Goal: Task Accomplishment & Management: Manage account settings

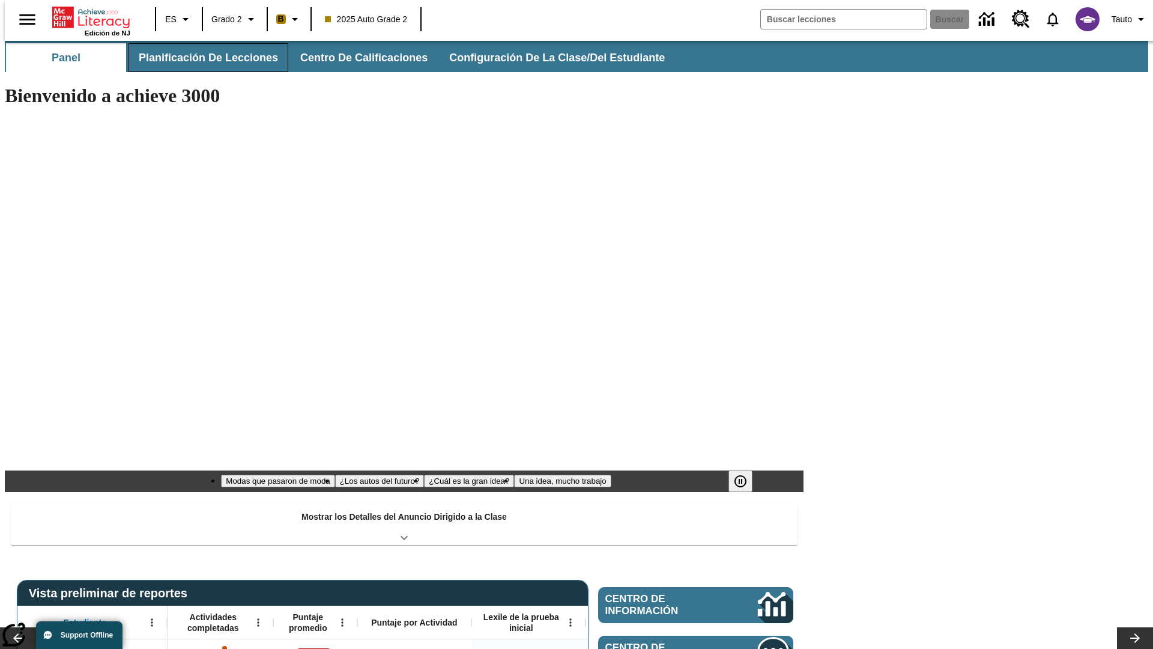
click at [201, 58] on button "Planificación de lecciones" at bounding box center [209, 57] width 160 height 29
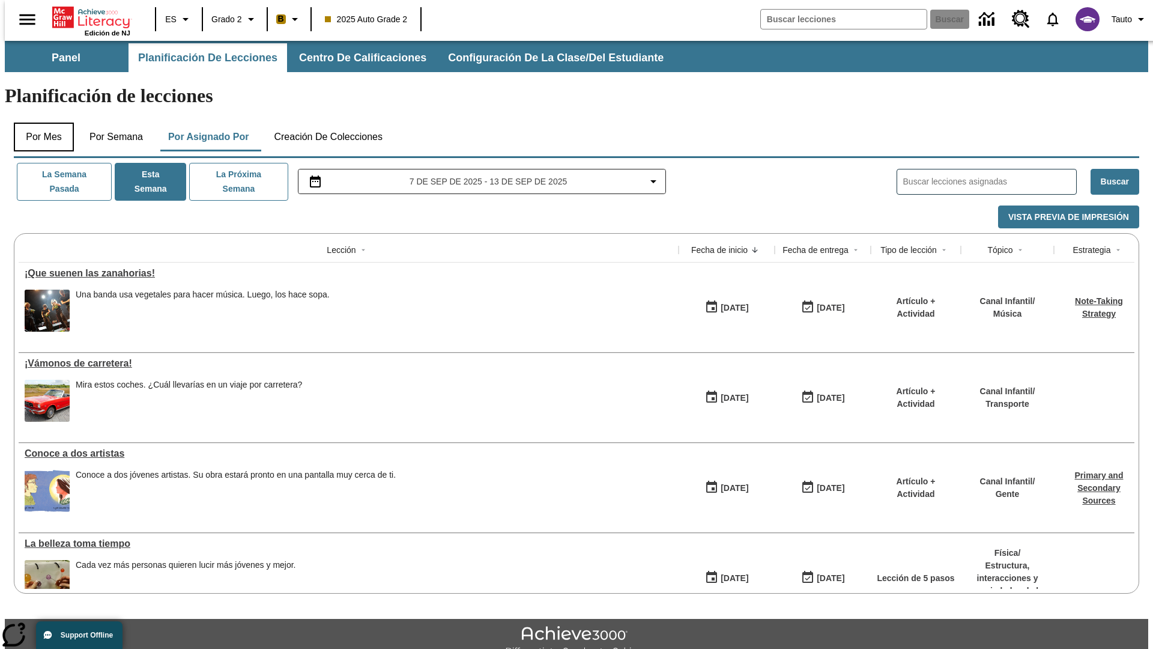
click at [39, 123] on button "Por mes" at bounding box center [44, 137] width 60 height 29
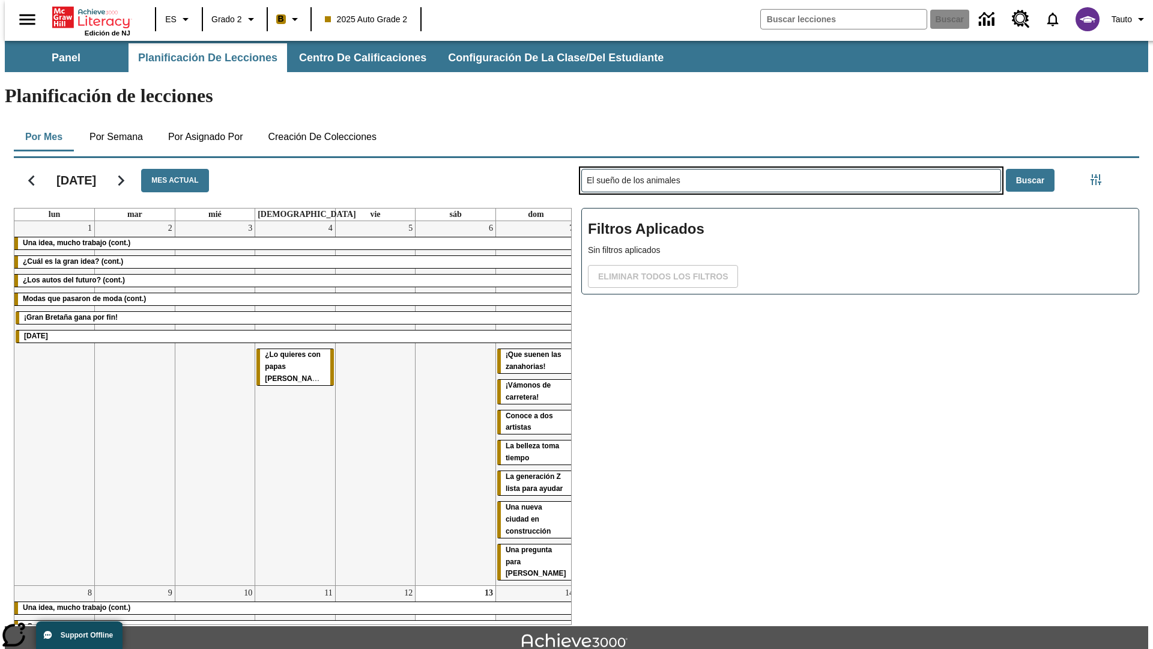
type input "El sueño de los animales"
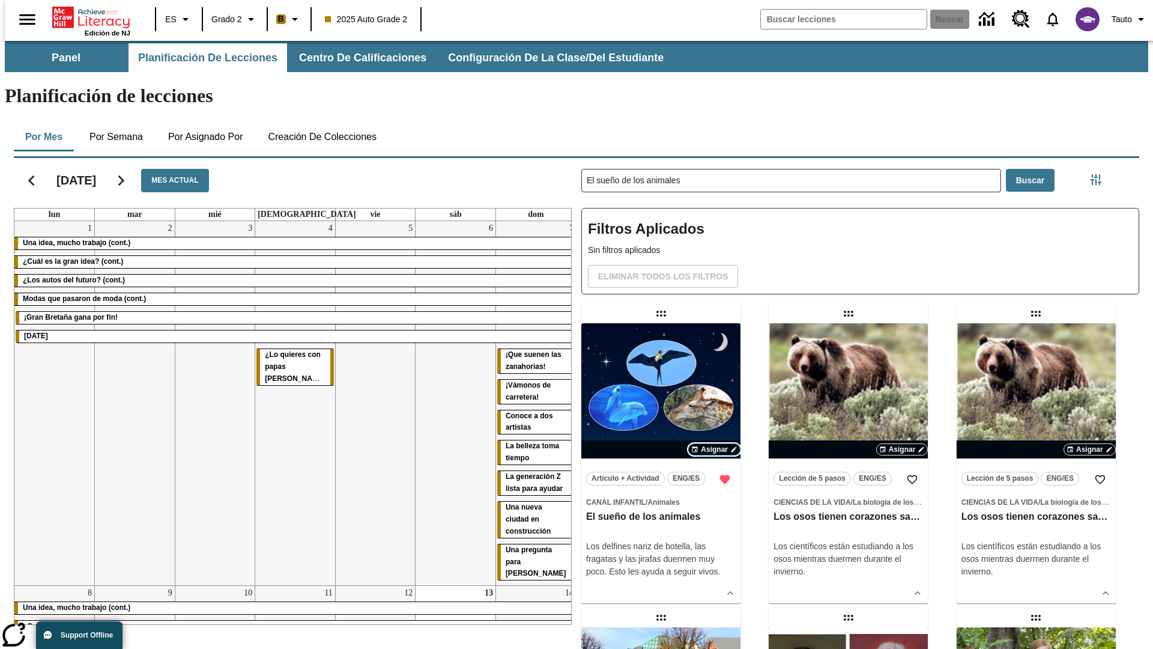
click at [714, 444] on span "Asignar" at bounding box center [714, 449] width 27 height 11
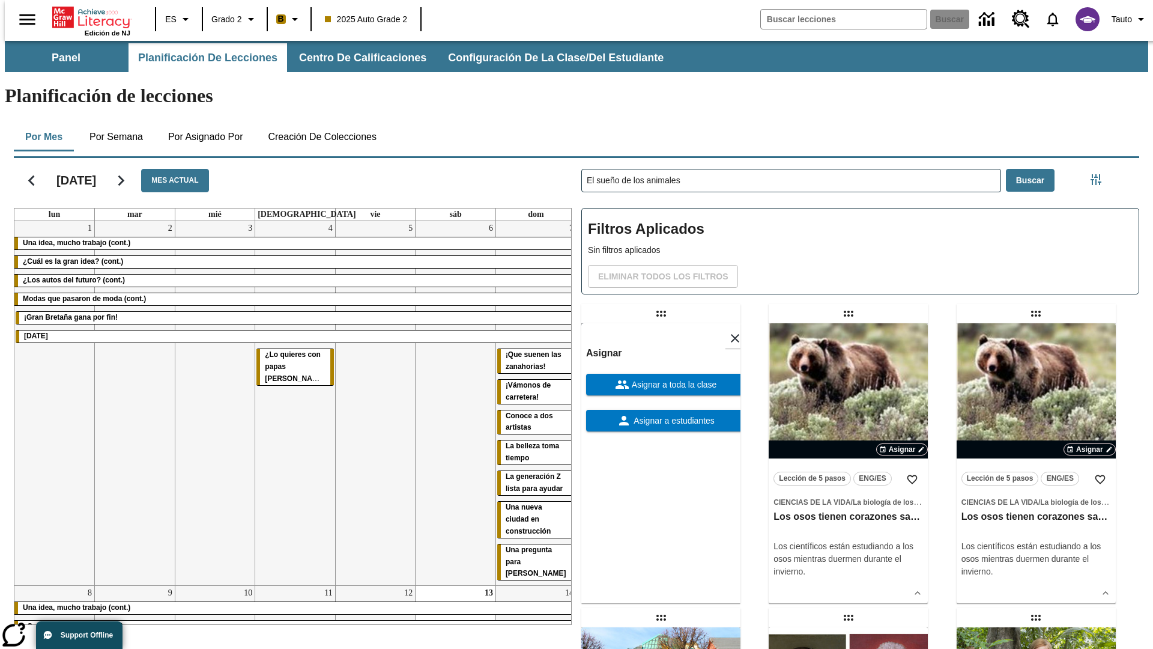
scroll to position [326, 0]
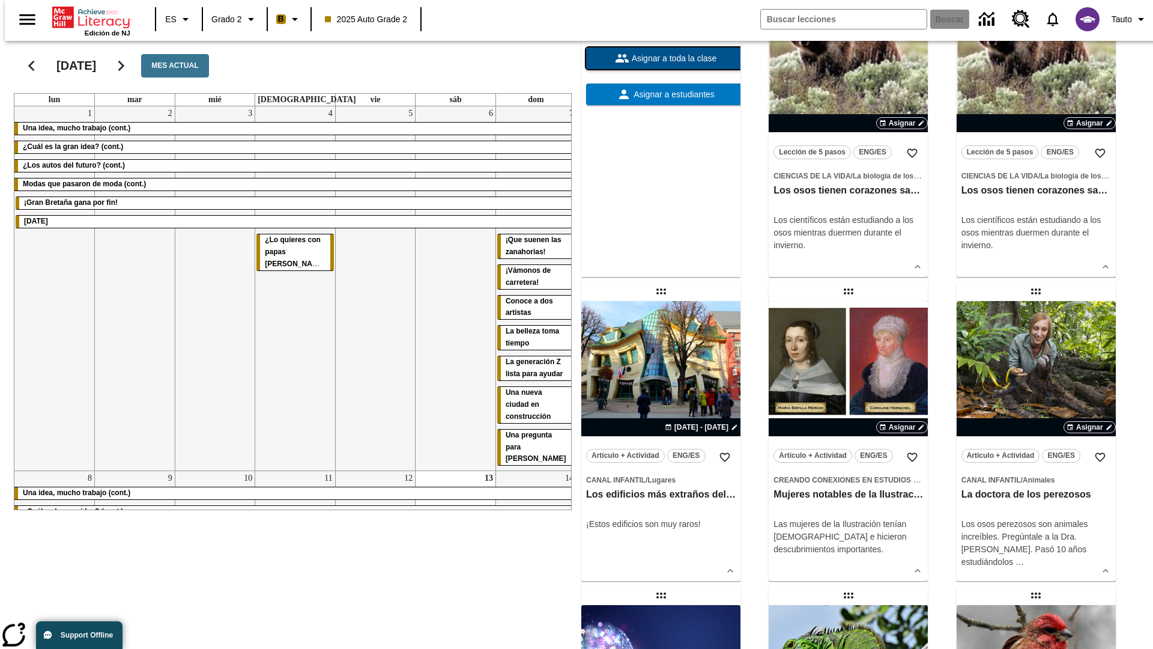
click at [661, 65] on span "Asignar a toda la clase" at bounding box center [674, 58] width 88 height 13
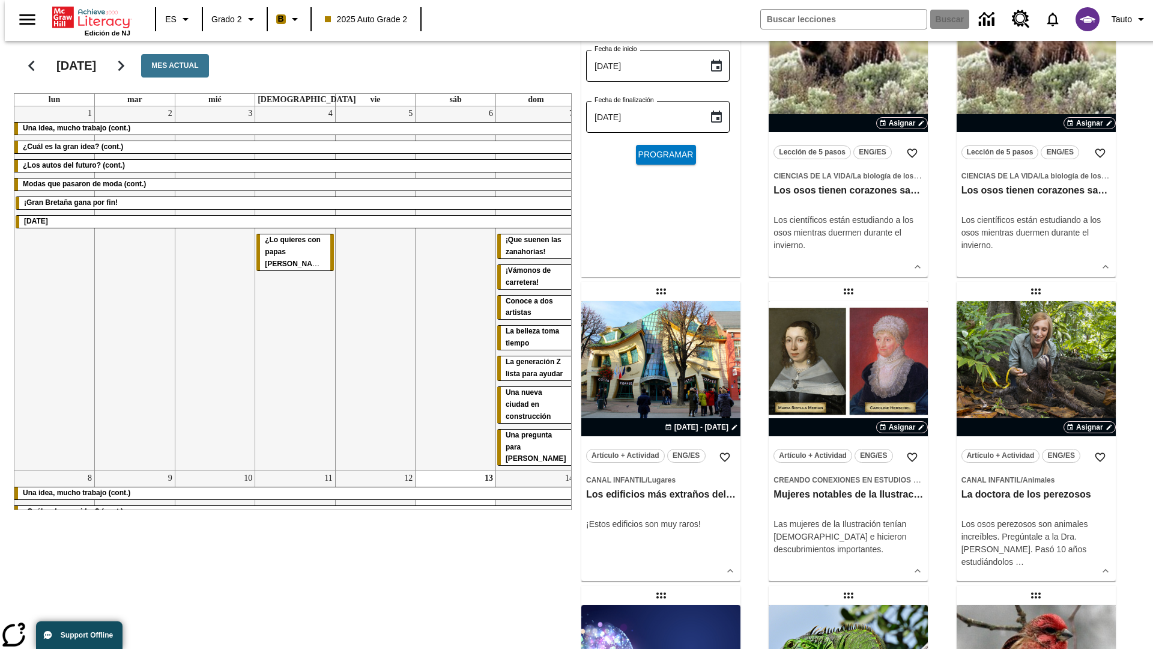
scroll to position [0, 0]
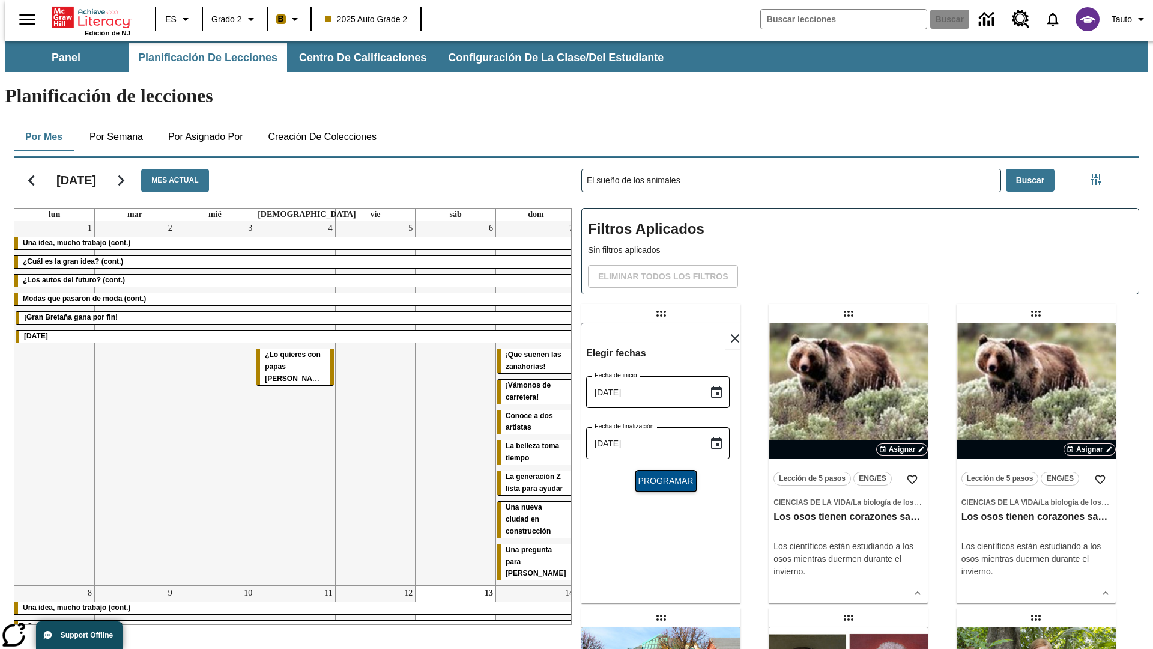
click at [661, 475] on span "Programar" at bounding box center [666, 481] width 55 height 13
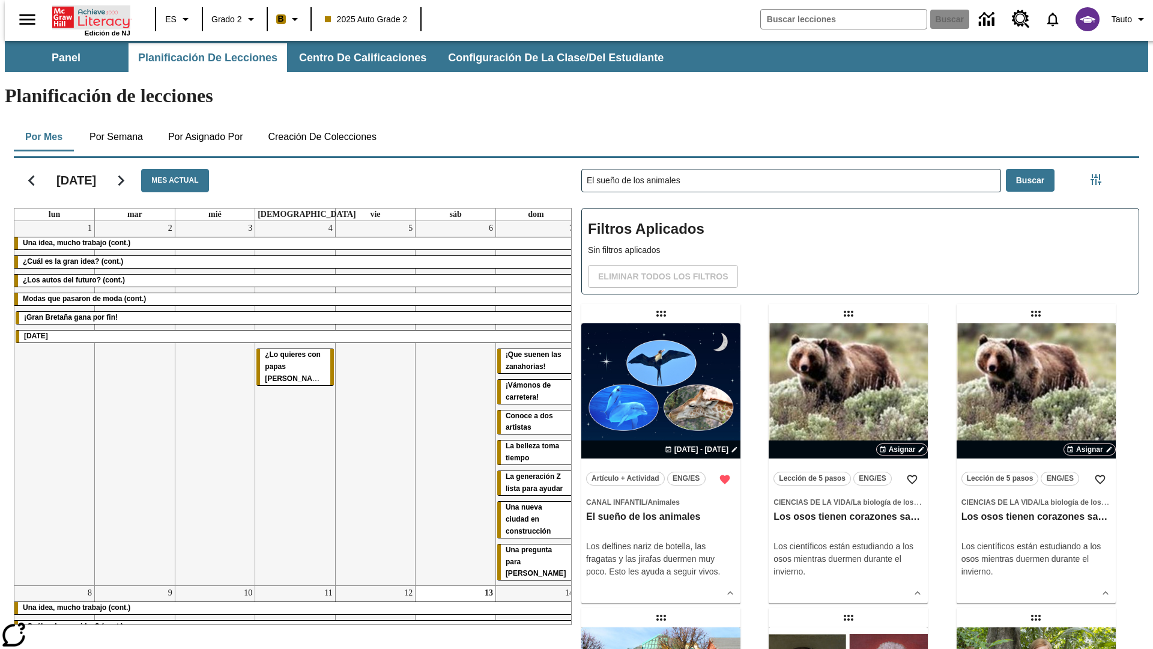
click at [86, 16] on icon "Portada" at bounding box center [92, 17] width 80 height 24
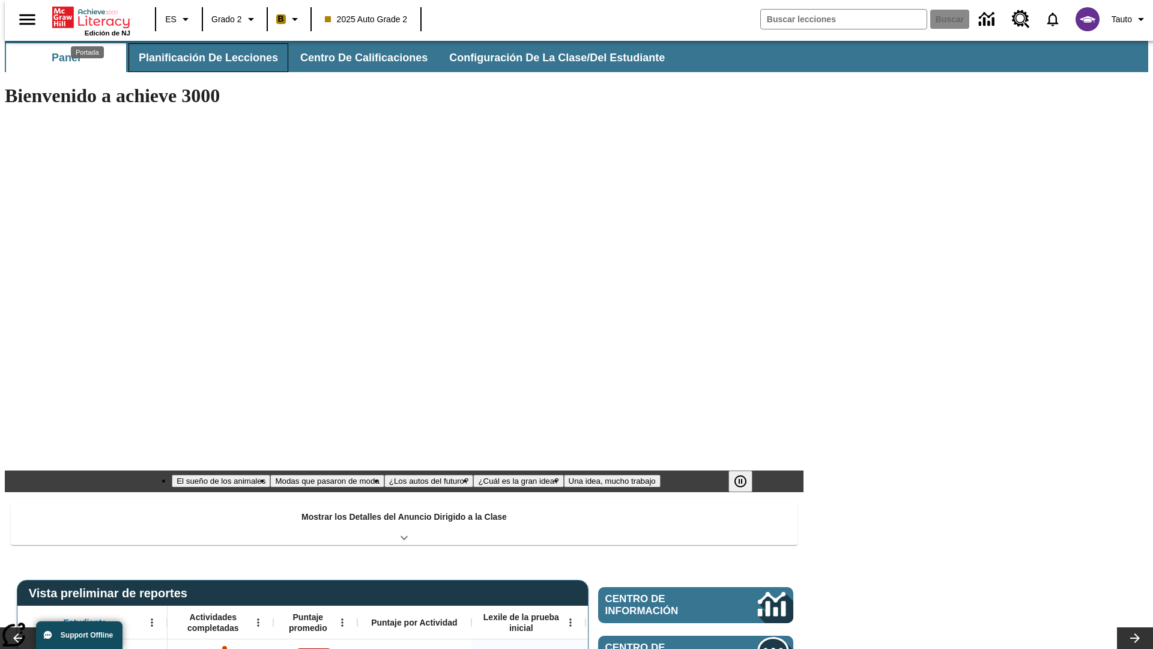
click at [201, 58] on button "Planificación de lecciones" at bounding box center [209, 57] width 160 height 29
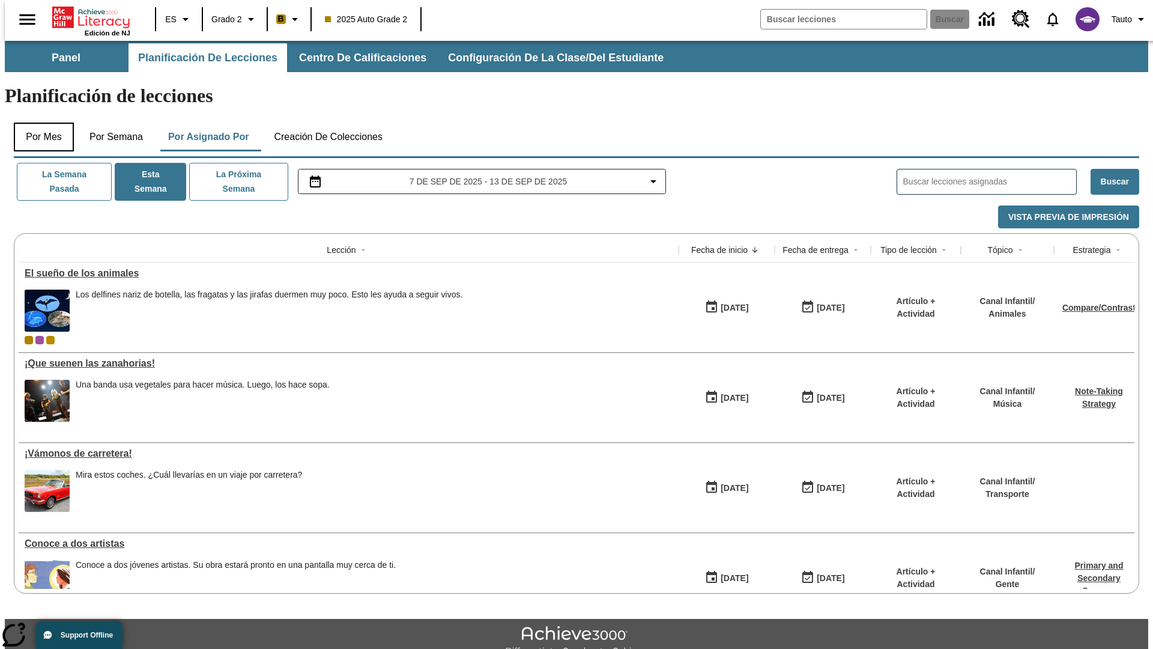
click at [39, 123] on button "Por mes" at bounding box center [44, 137] width 60 height 29
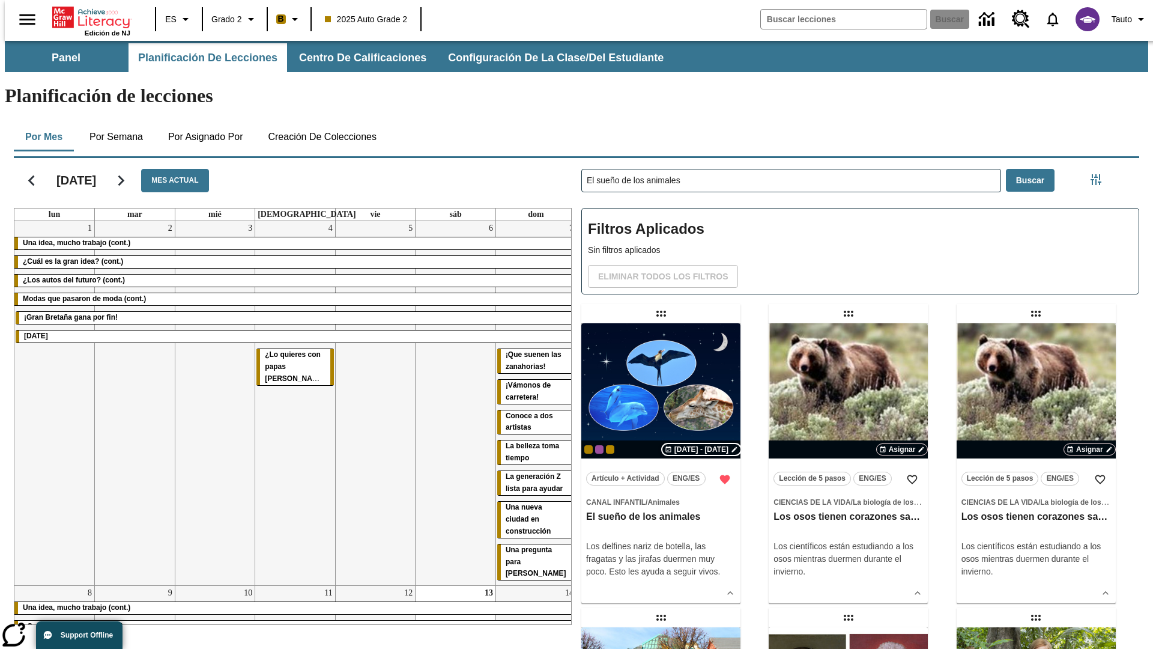
click at [700, 444] on span "[DATE] - [DATE]" at bounding box center [702, 449] width 54 height 11
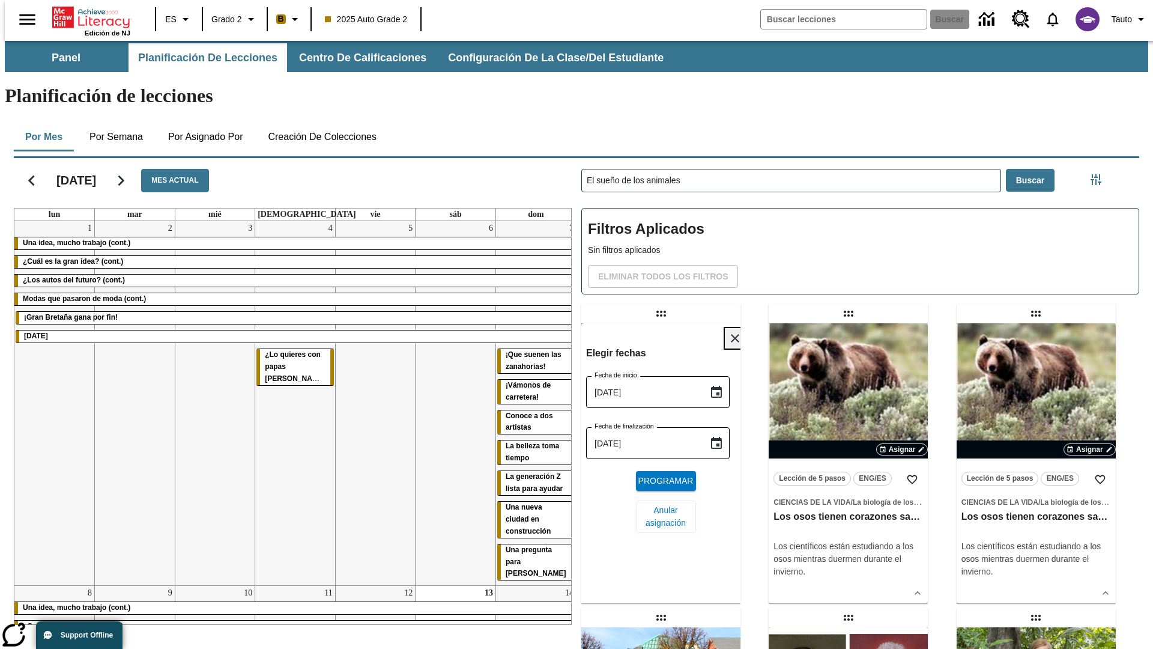
scroll to position [454, 0]
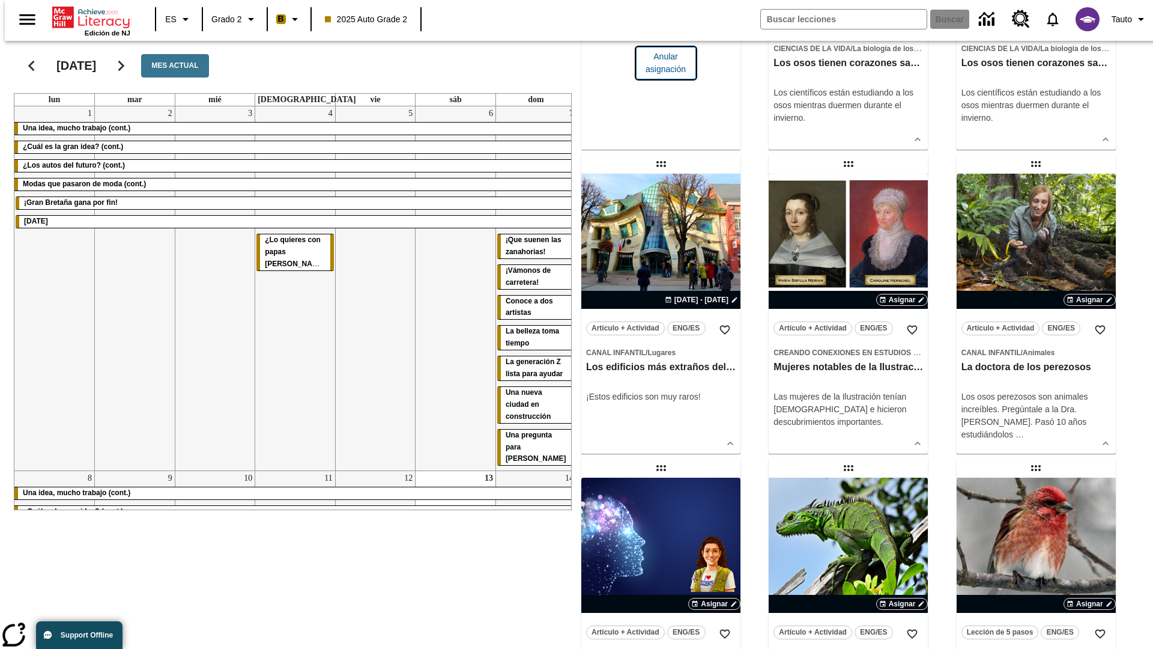
click at [661, 76] on span "Anular asignación" at bounding box center [666, 62] width 41 height 25
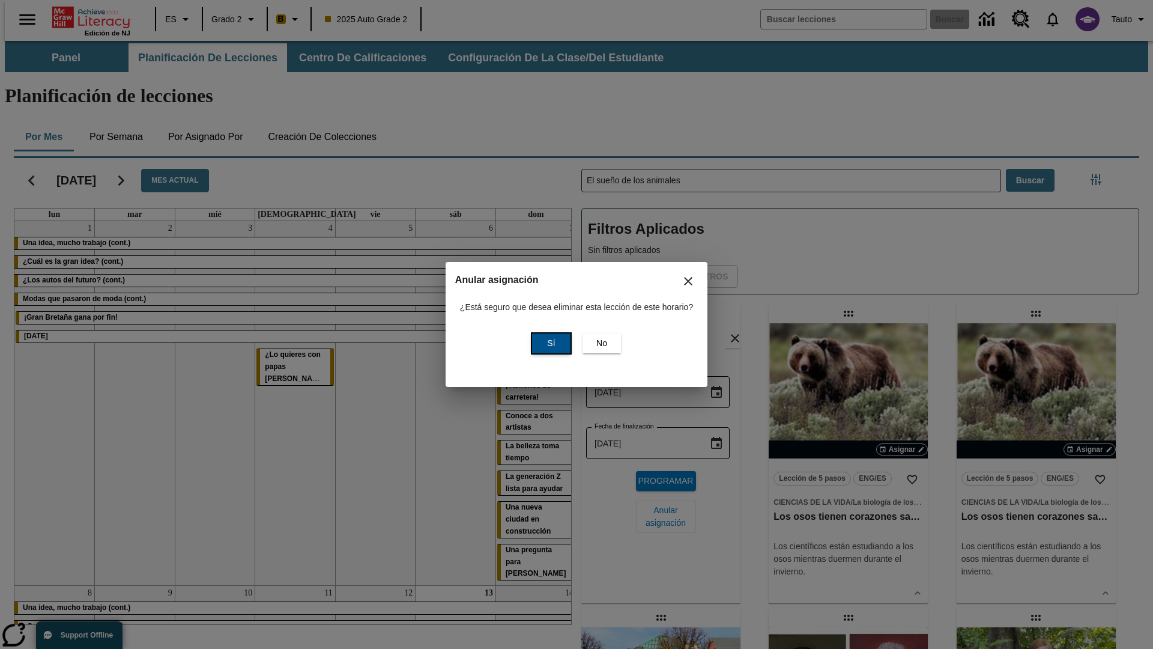
click at [550, 343] on span "Sí" at bounding box center [551, 343] width 8 height 13
